Goal: Check status: Check status

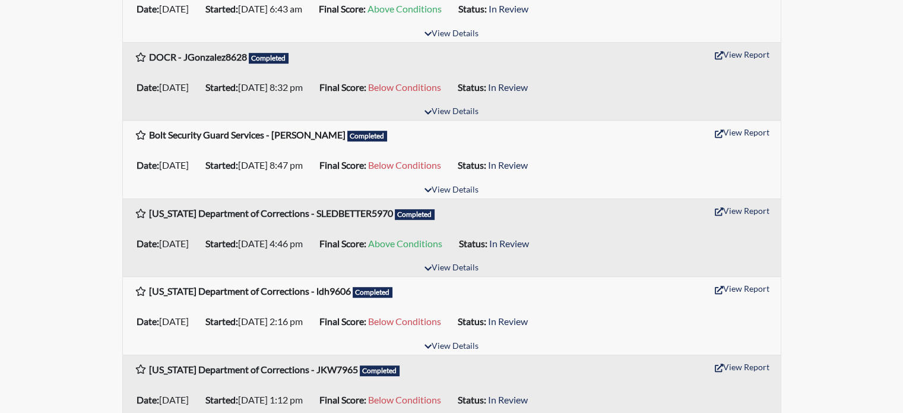
scroll to position [713, 0]
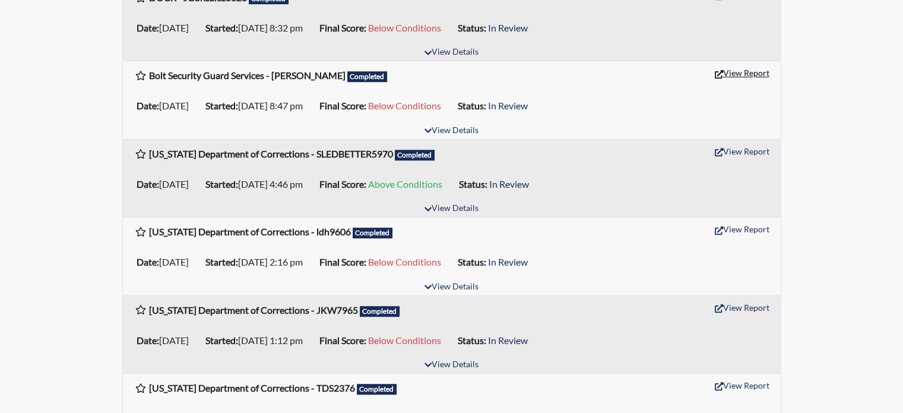
click at [719, 72] on icon "button" at bounding box center [719, 74] width 8 height 8
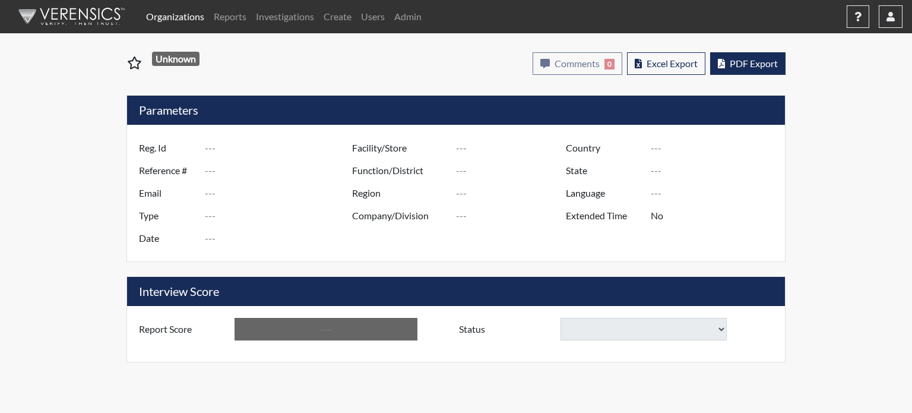
type input "Keith Hathorn"
type input "50990"
type input "Khathorn0321@gmail.com"
type input "Pre-Employment"
type input "Aug 28, 2025"
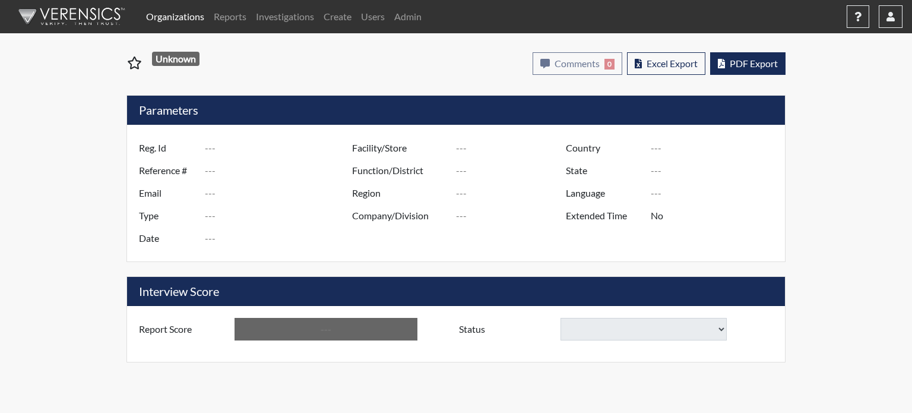
type input "[GEOGRAPHIC_DATA]"
type input "[US_STATE]"
type input "English"
type input "Yes"
type input "Below Conditions"
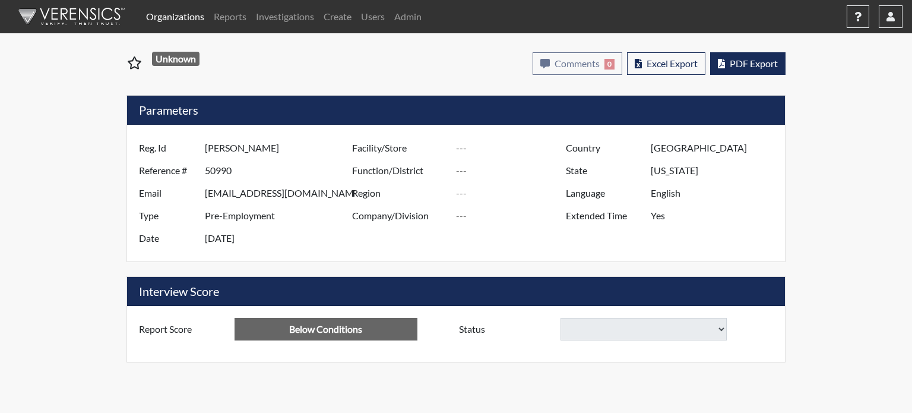
select select
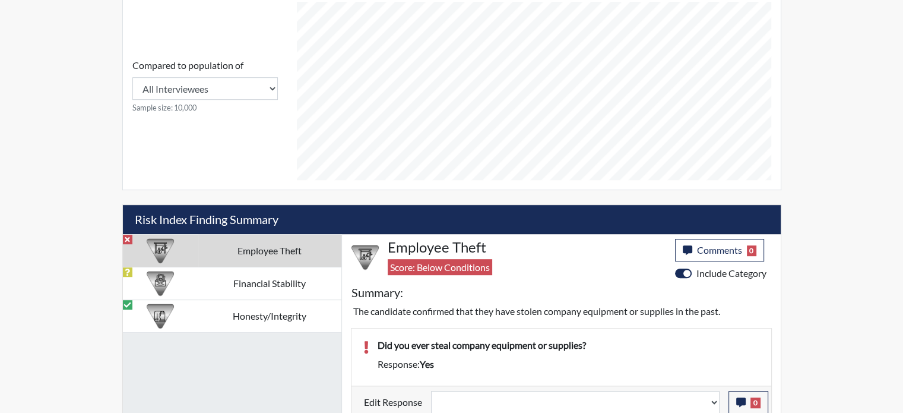
scroll to position [556, 0]
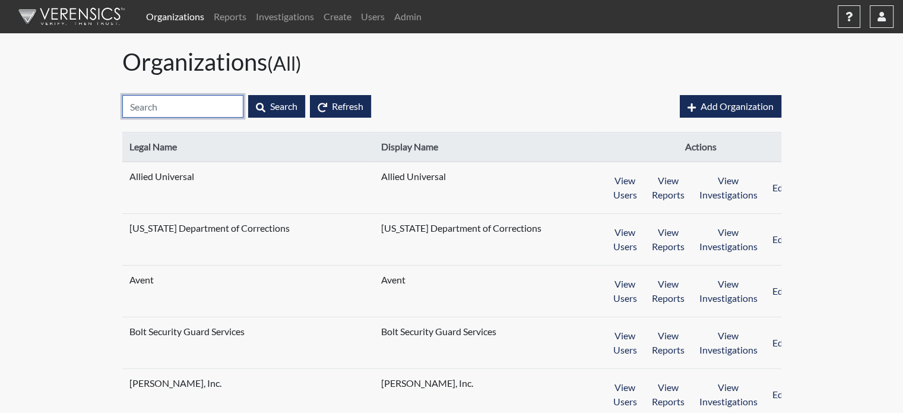
click at [189, 102] on input "text" at bounding box center [182, 106] width 121 height 23
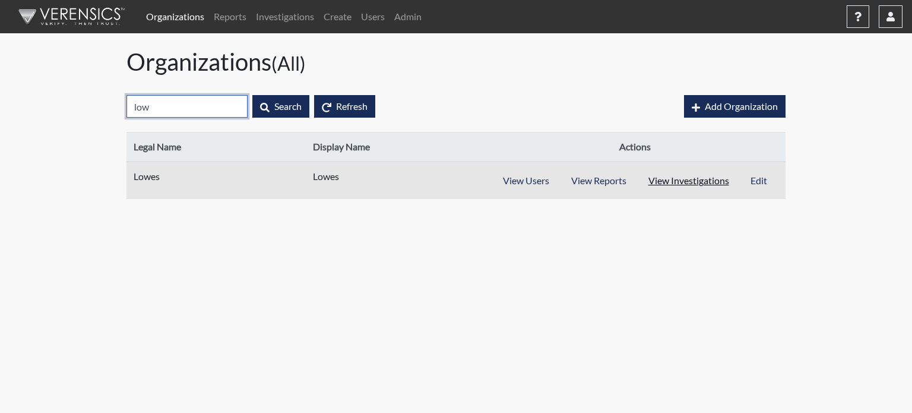
type input "low"
click at [679, 184] on button "View Investigations" at bounding box center [688, 180] width 103 height 23
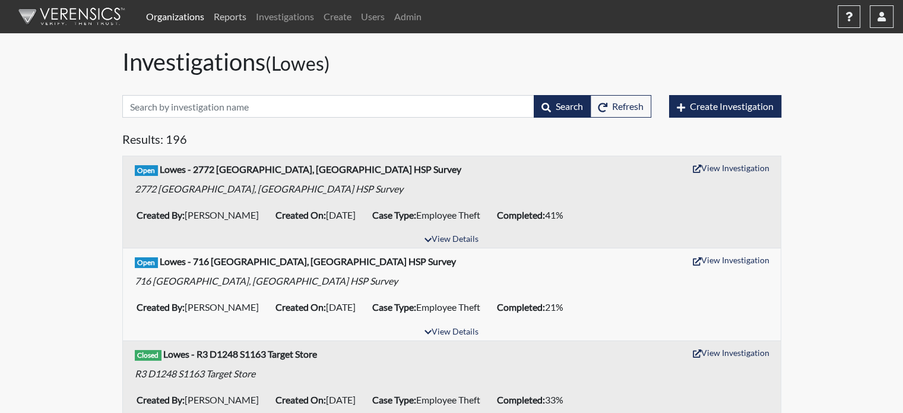
click at [238, 13] on link "Reports" at bounding box center [230, 17] width 42 height 24
